Goal: Transaction & Acquisition: Purchase product/service

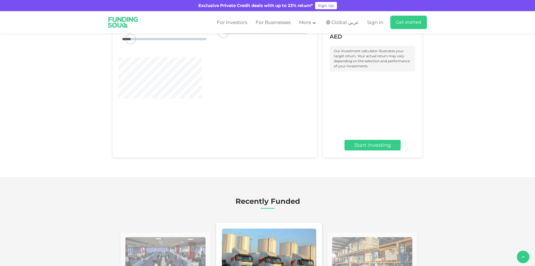
scroll to position [720, 0]
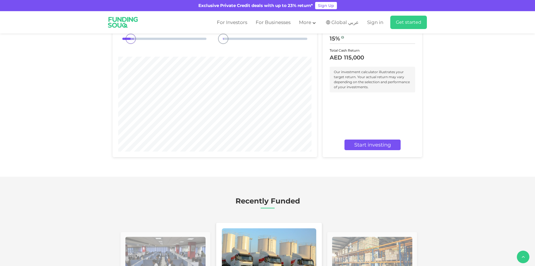
drag, startPoint x: 286, startPoint y: 160, endPoint x: 226, endPoint y: 160, distance: 60.1
click at [226, 44] on div "1" at bounding box center [223, 39] width 10 height 10
type tc-range-slider "1"
drag, startPoint x: 535, startPoint y: 129, endPoint x: 530, endPoint y: 82, distance: 47.0
click at [533, 101] on section "Investment Calculator Balanced Auto-investing Conservative Auto-investing Inves…" at bounding box center [267, 63] width 535 height 228
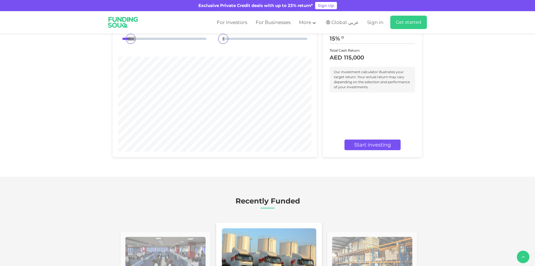
scroll to position [487, 0]
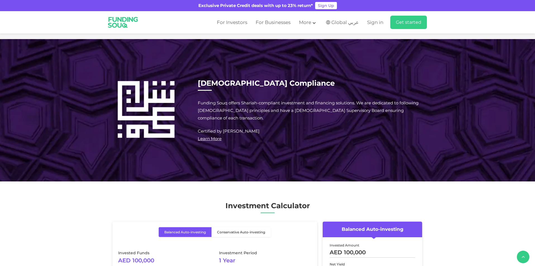
click at [535, 164] on div "Shariah Compliance Funding Souq offers Shariah-compliant investment and financi…" at bounding box center [267, 110] width 535 height 108
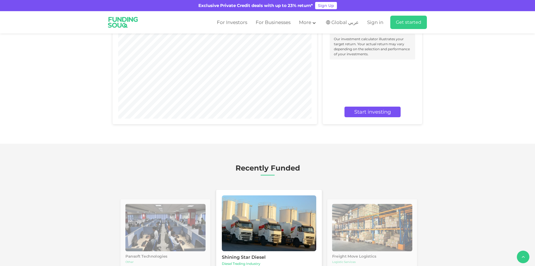
scroll to position [757, 0]
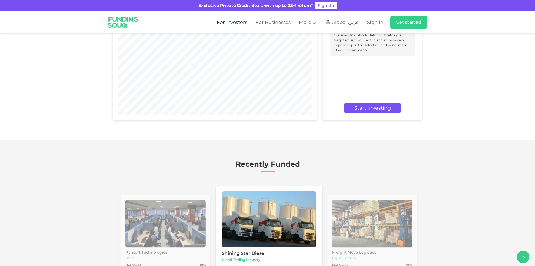
click at [231, 21] on link "For Investors" at bounding box center [232, 22] width 33 height 9
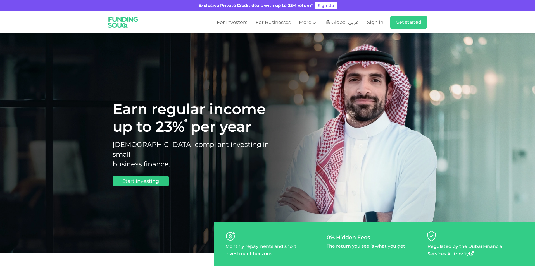
click at [152, 179] on span "Start investing" at bounding box center [140, 181] width 37 height 6
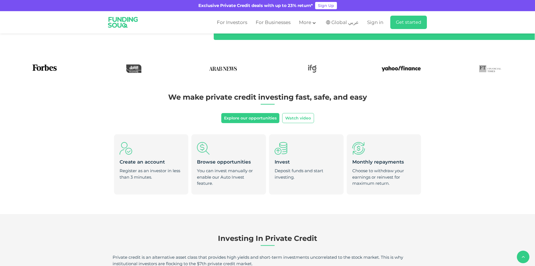
scroll to position [227, 0]
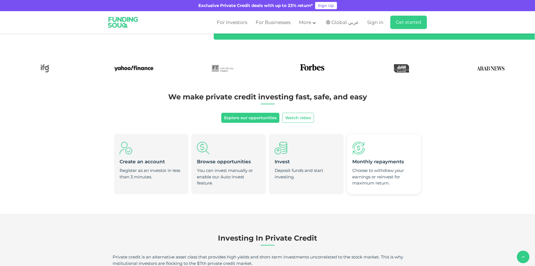
click at [363, 156] on li "Monthly repayments Choose to withdraw your earnings or reinvest for maximum ret…" at bounding box center [384, 164] width 74 height 60
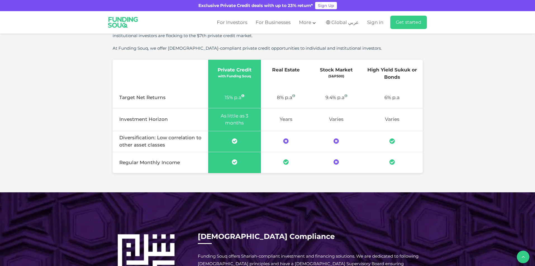
scroll to position [455, 0]
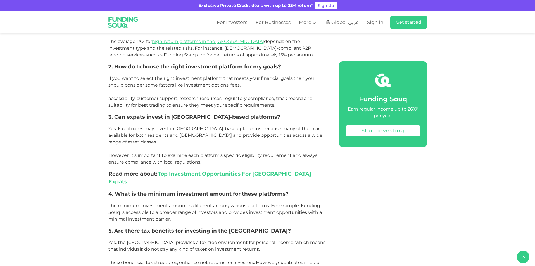
scroll to position [2111, 0]
